Goal: Navigation & Orientation: Understand site structure

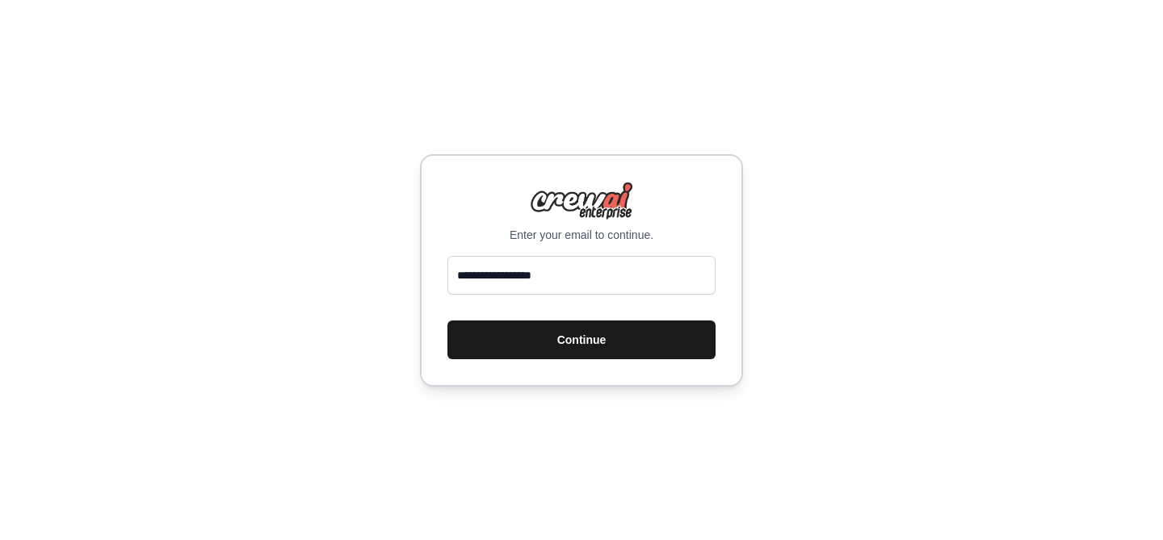
click at [564, 329] on button "Continue" at bounding box center [581, 340] width 268 height 39
click at [564, 338] on button "Continue" at bounding box center [581, 340] width 268 height 39
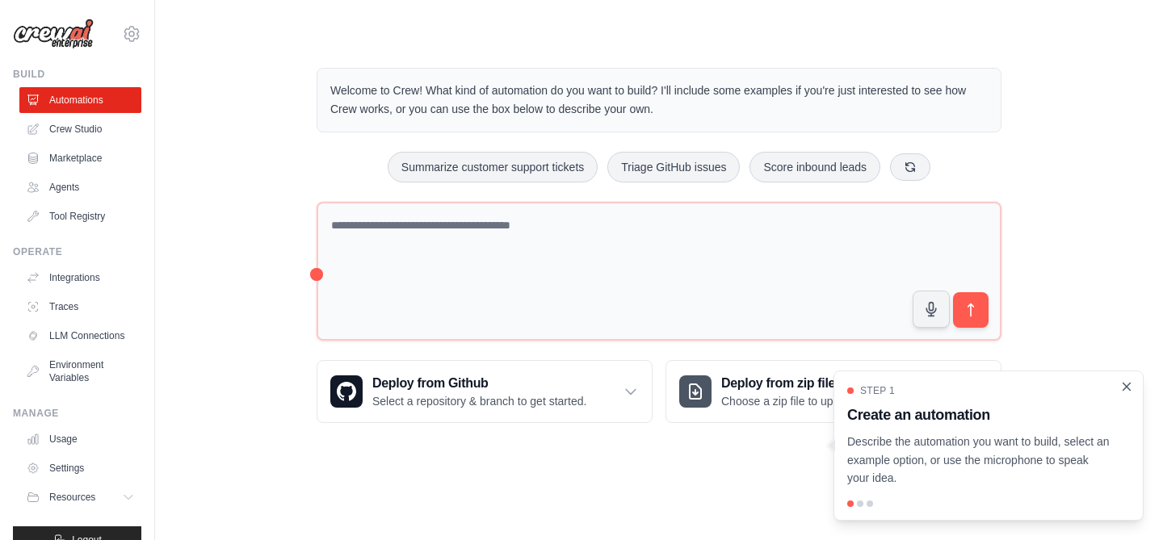
click at [1124, 389] on icon "Close walkthrough" at bounding box center [1126, 386] width 7 height 7
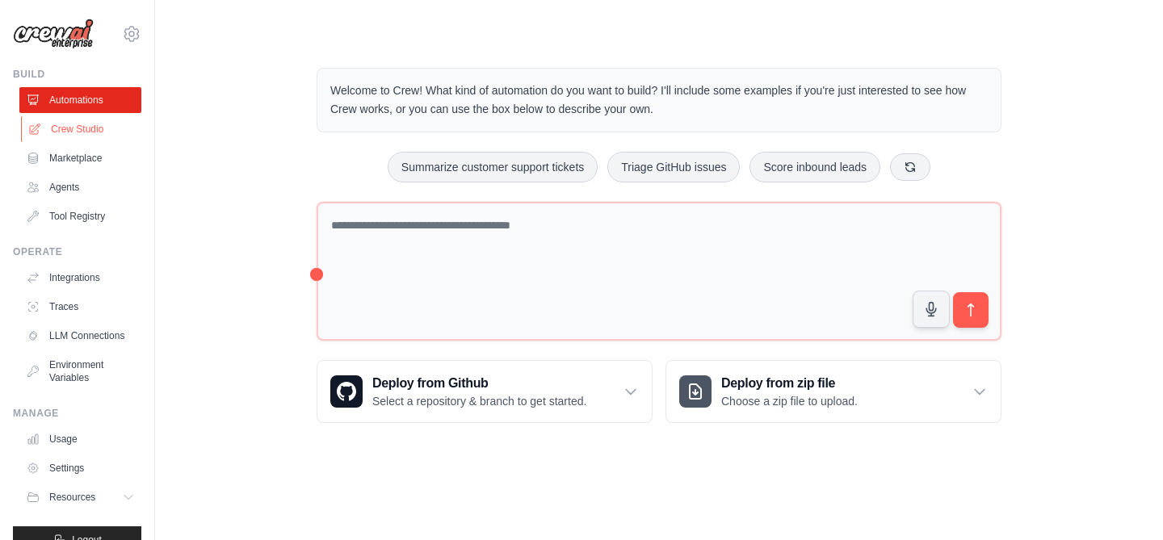
click at [84, 129] on link "Crew Studio" at bounding box center [82, 129] width 122 height 26
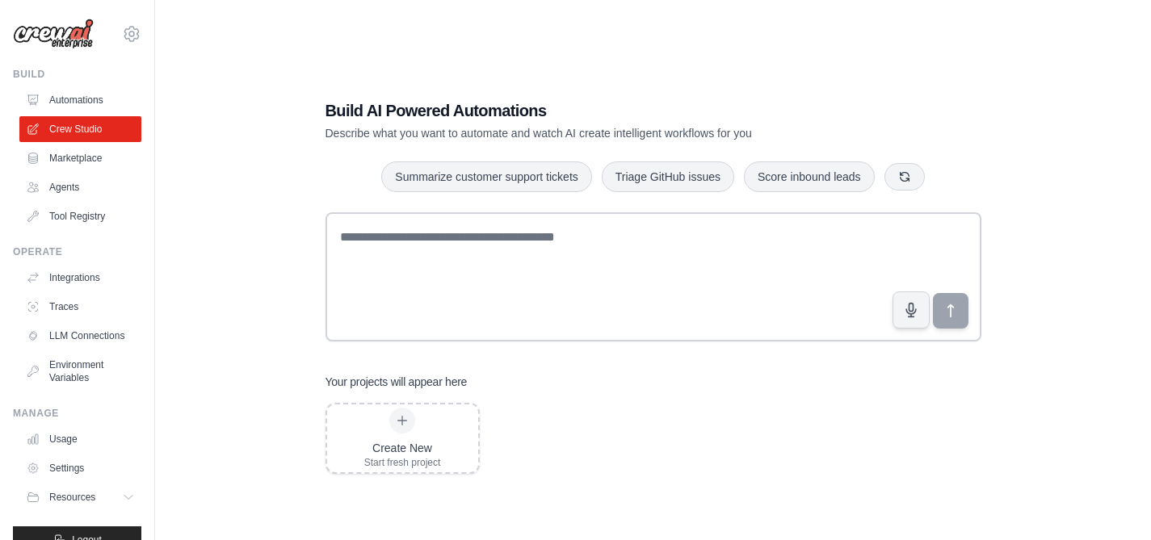
click at [77, 182] on link "Agents" at bounding box center [80, 187] width 122 height 26
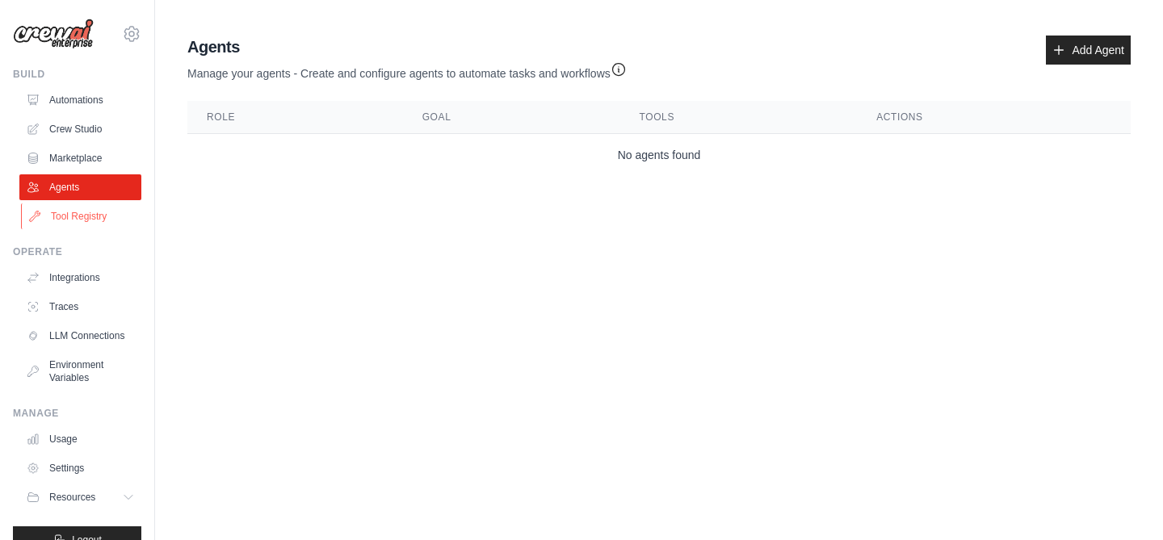
click at [71, 217] on link "Tool Registry" at bounding box center [82, 216] width 122 height 26
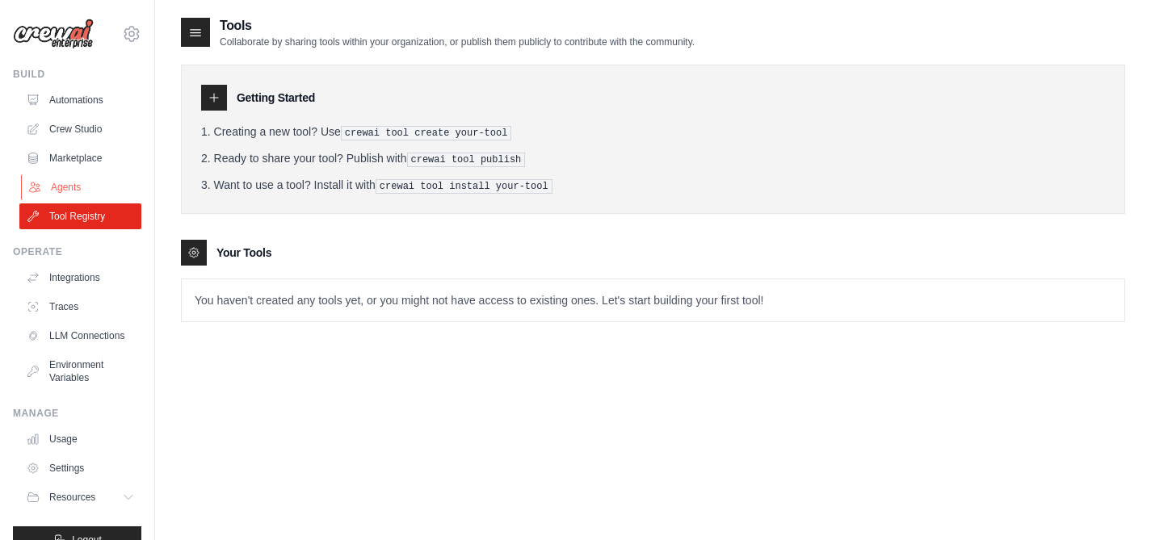
click at [75, 186] on link "Agents" at bounding box center [82, 187] width 122 height 26
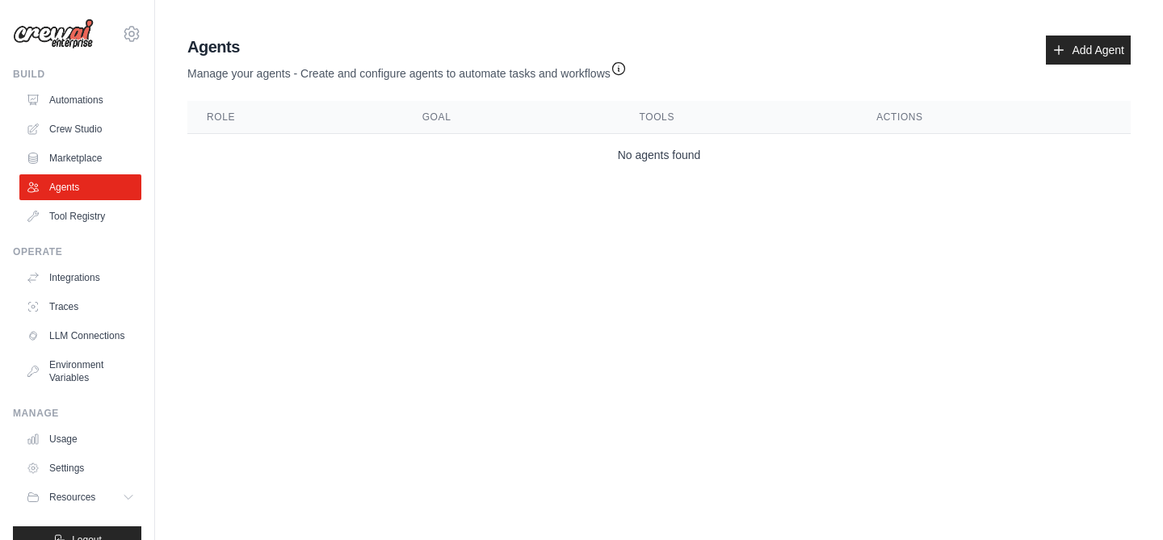
click at [621, 69] on icon "button" at bounding box center [618, 69] width 12 height 12
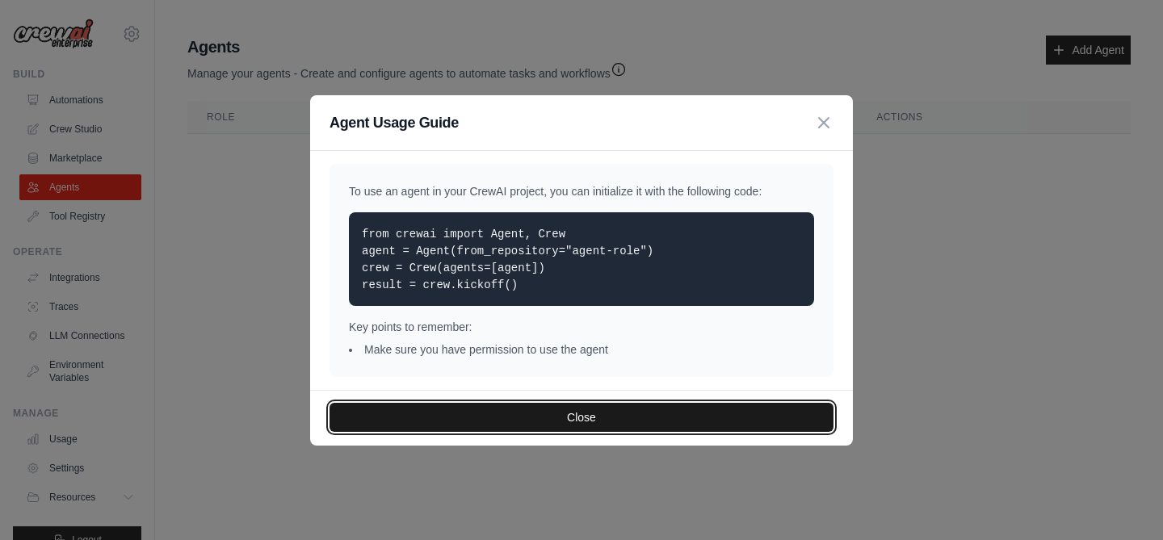
click at [574, 410] on button "Close" at bounding box center [581, 417] width 504 height 29
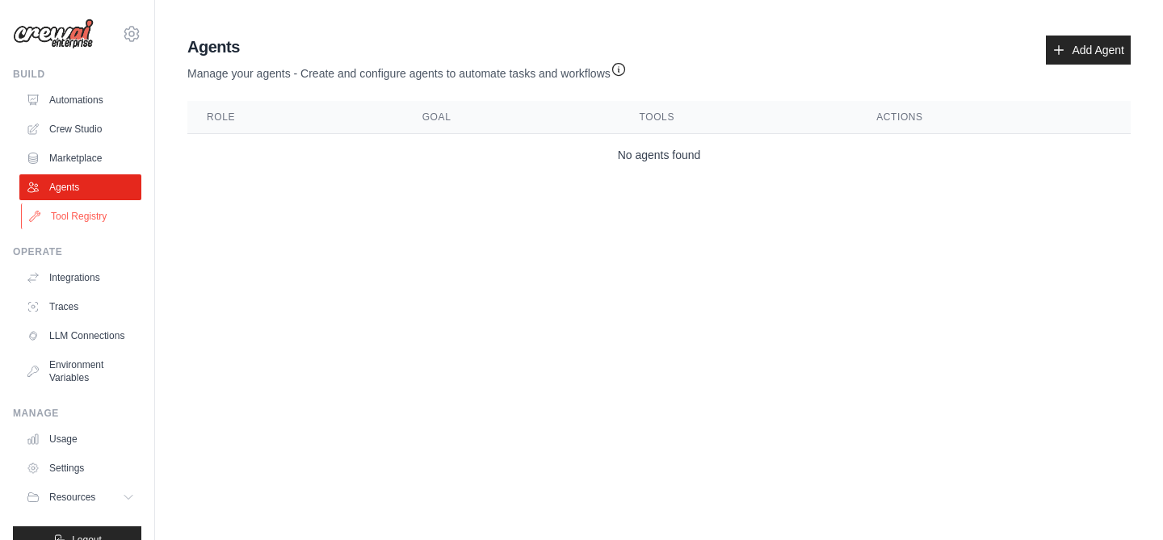
click at [80, 215] on link "Tool Registry" at bounding box center [82, 216] width 122 height 26
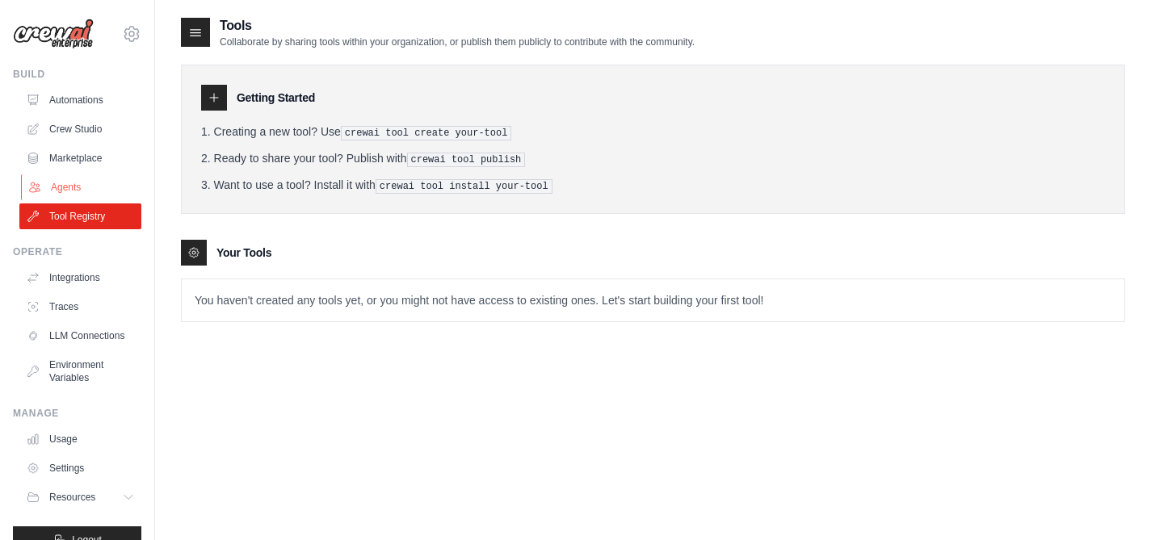
click at [80, 195] on link "Agents" at bounding box center [82, 187] width 122 height 26
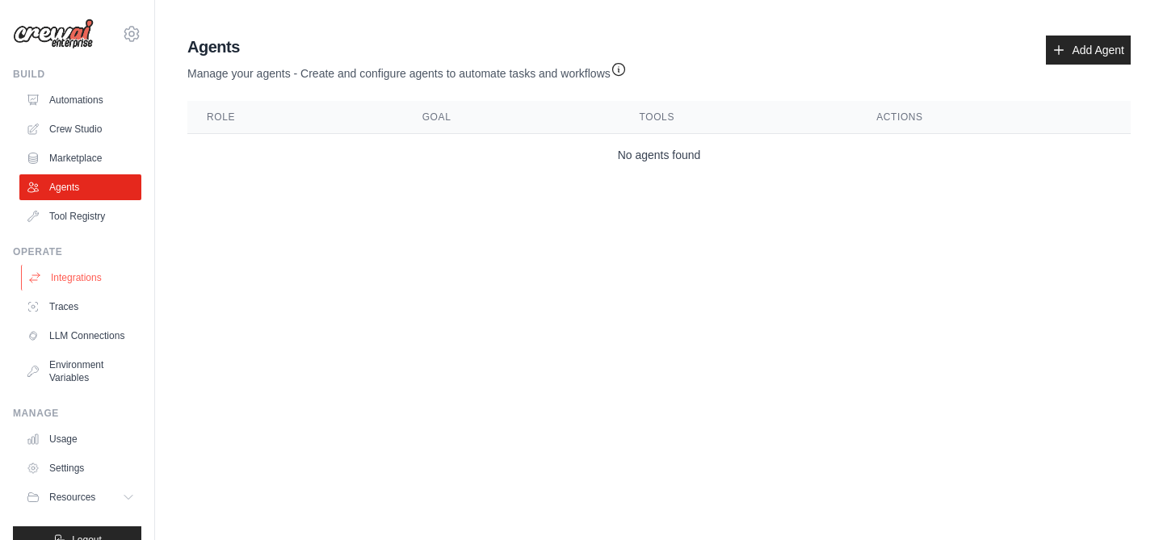
click at [85, 265] on link "Integrations" at bounding box center [82, 278] width 122 height 26
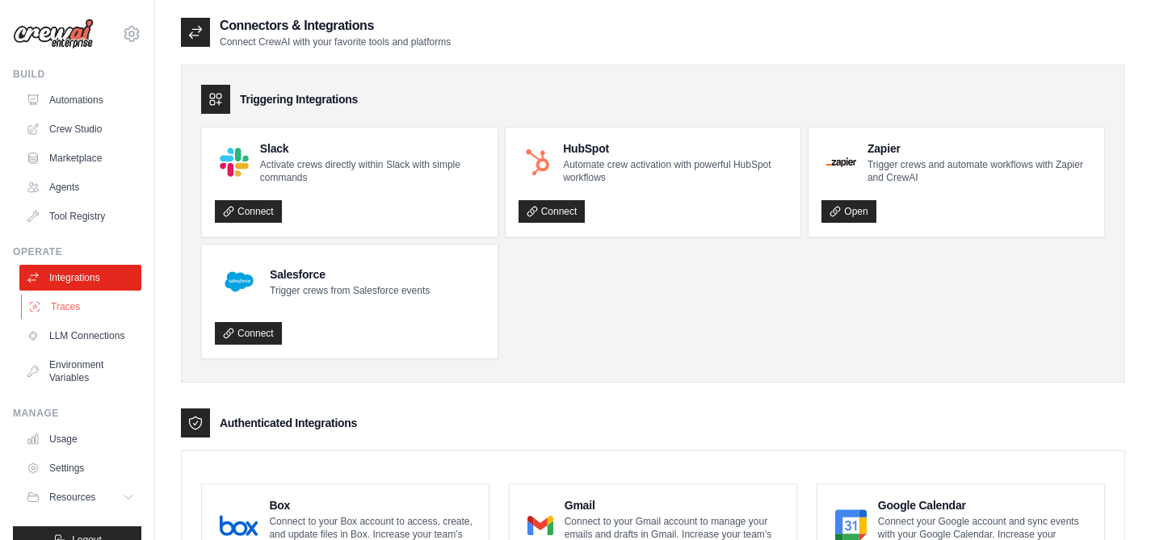
click at [70, 306] on link "Traces" at bounding box center [82, 307] width 122 height 26
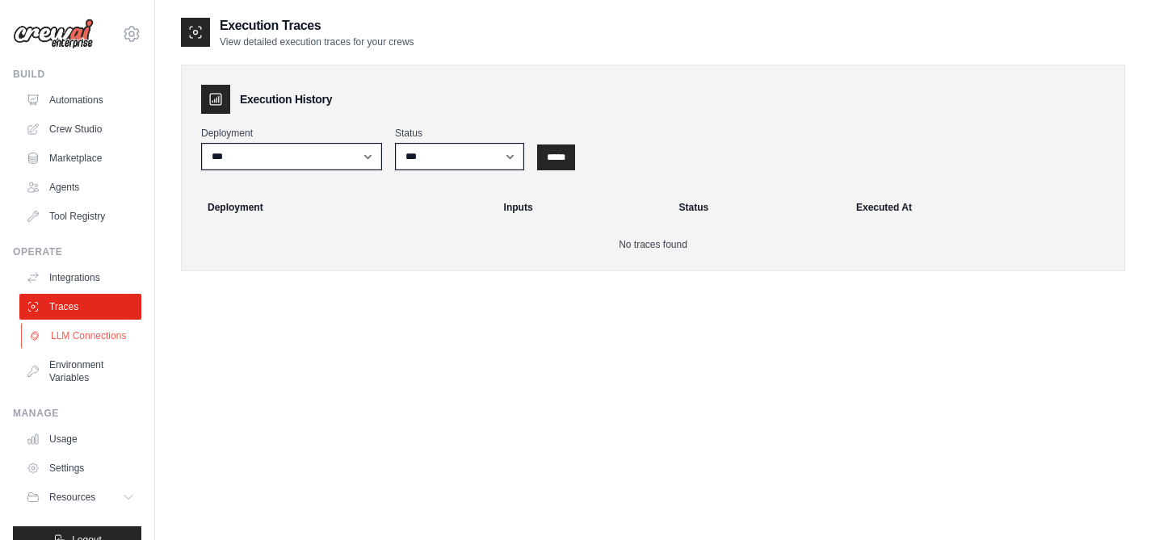
click at [72, 329] on link "LLM Connections" at bounding box center [82, 336] width 122 height 26
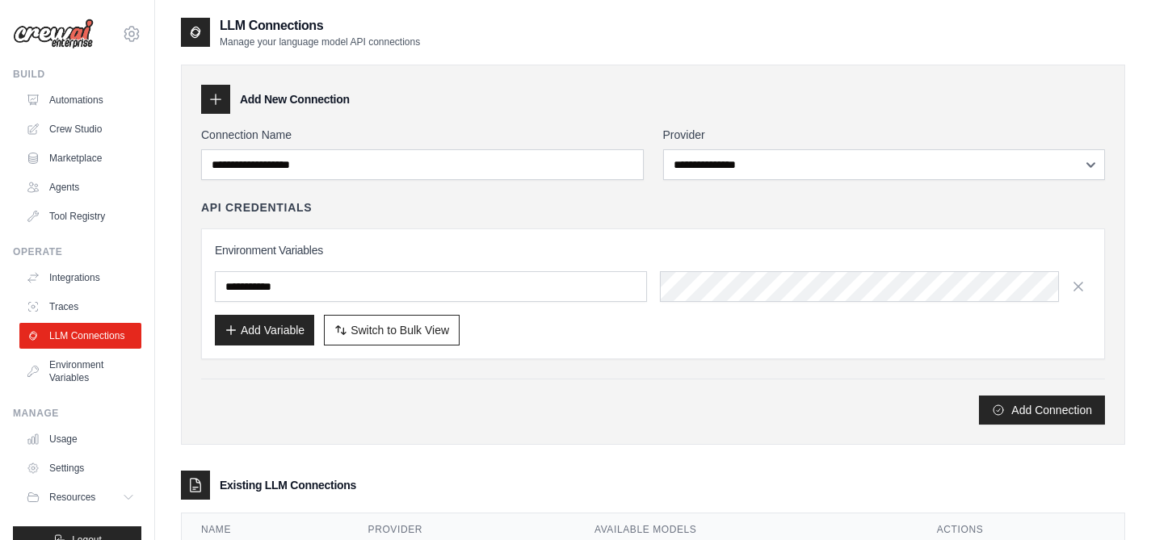
click at [64, 438] on div "Manage Usage Settings Resources Documentation GitHub Blog" at bounding box center [77, 458] width 128 height 103
click at [77, 452] on link "Usage" at bounding box center [82, 439] width 122 height 26
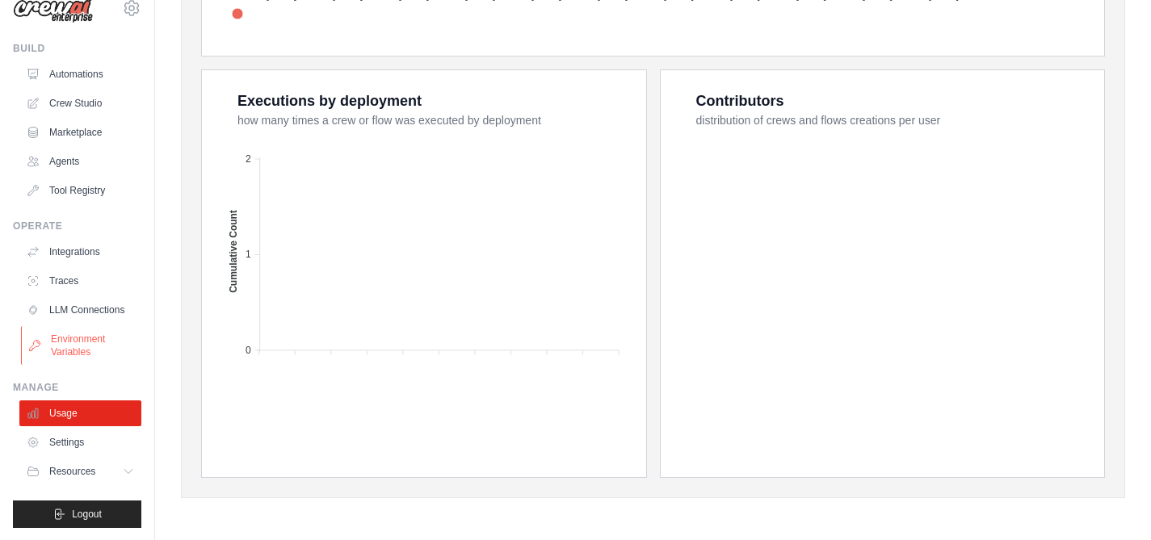
scroll to position [40, 0]
